Goal: Information Seeking & Learning: Get advice/opinions

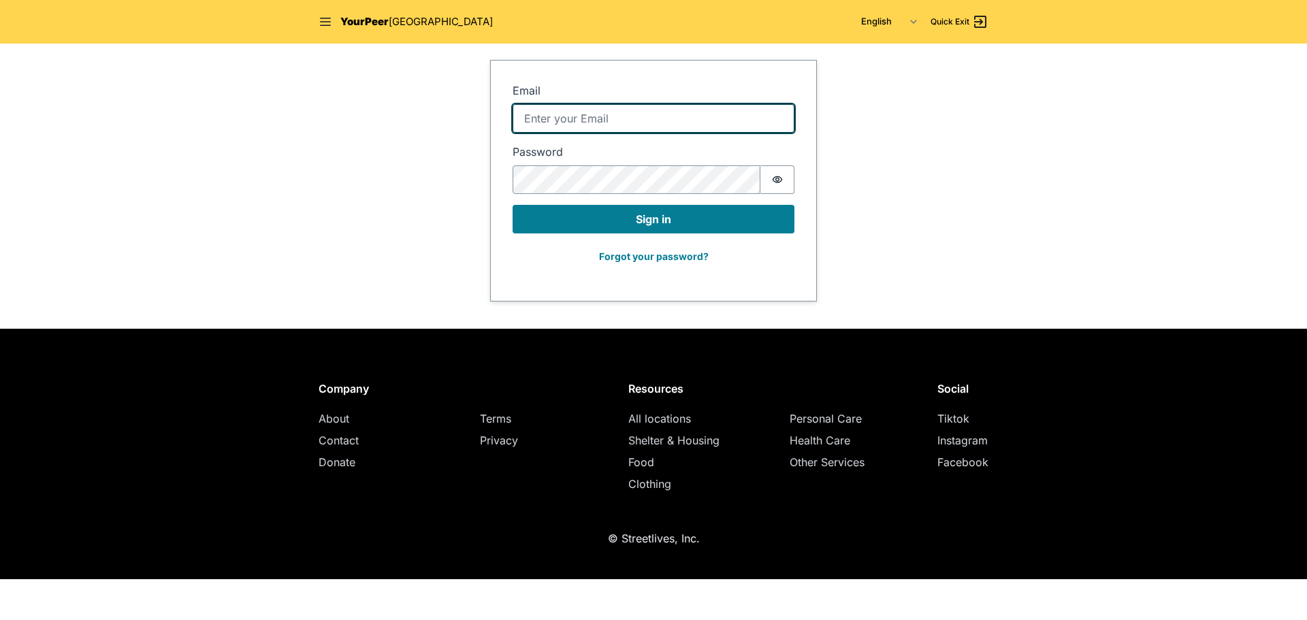
click at [614, 118] on input "Email" at bounding box center [654, 118] width 282 height 29
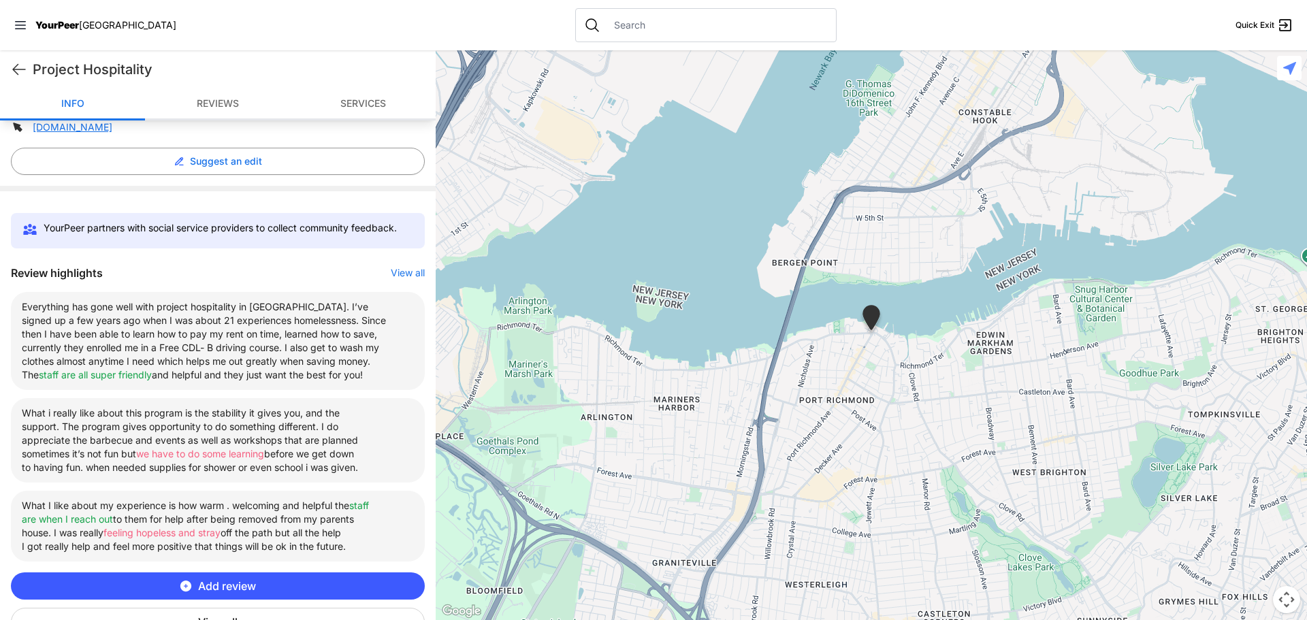
scroll to position [545, 0]
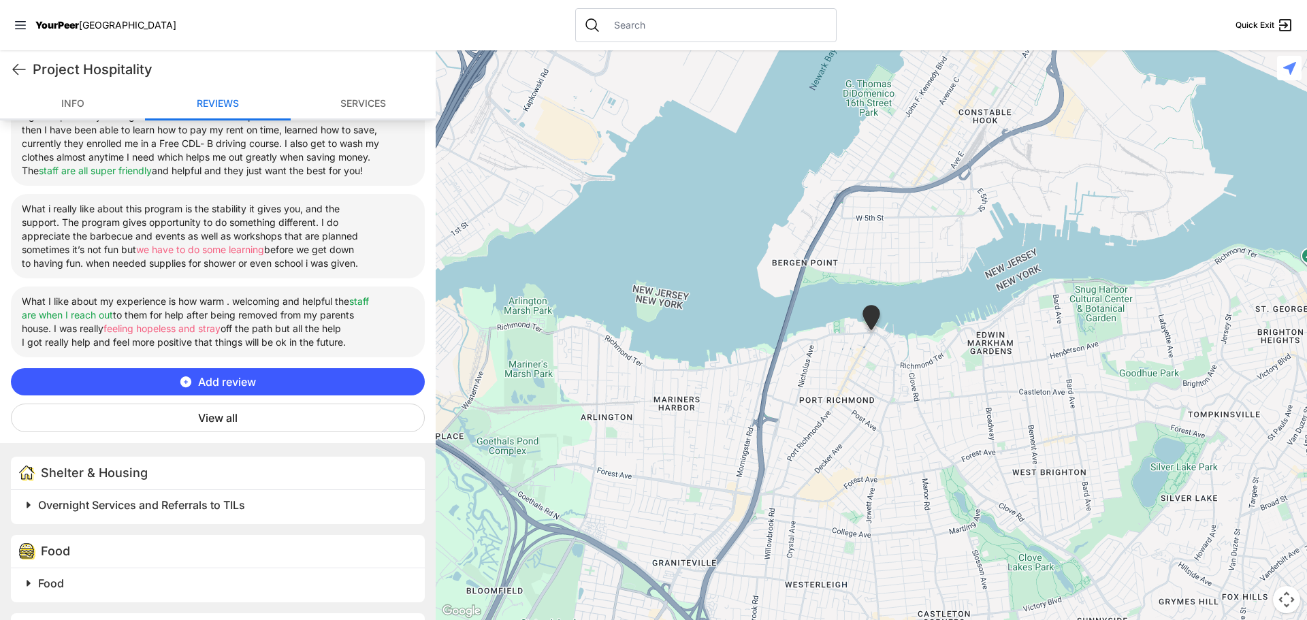
click at [226, 430] on button "View all" at bounding box center [218, 418] width 414 height 29
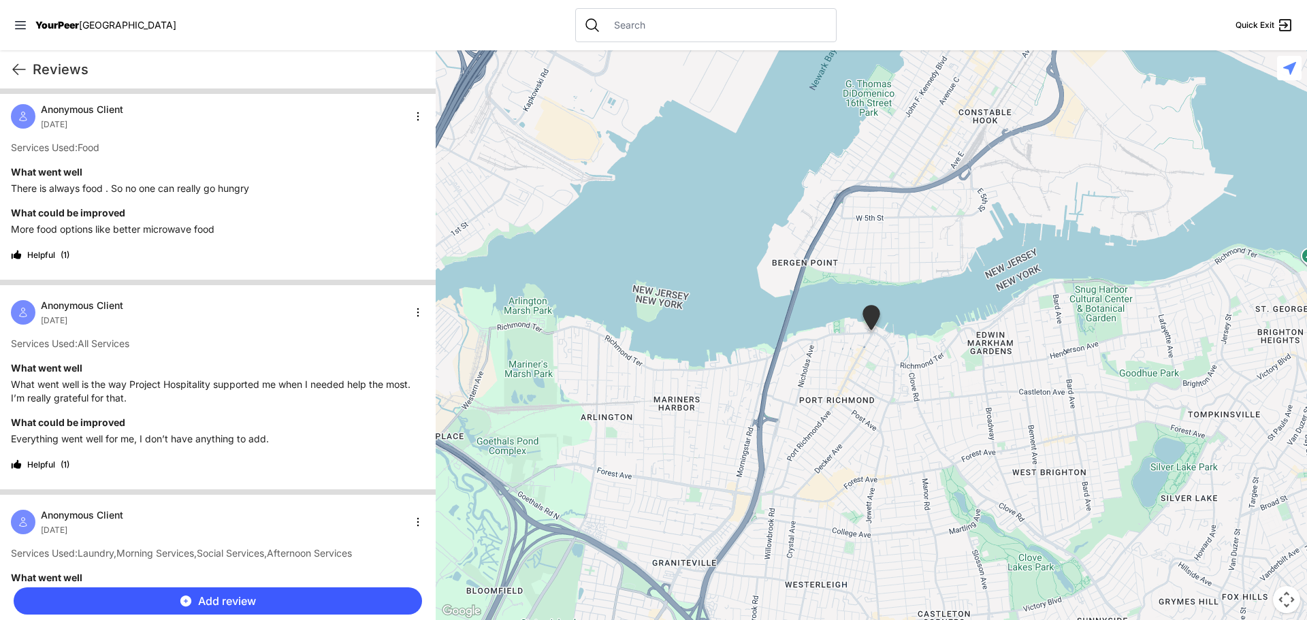
scroll to position [0, 0]
